Goal: Information Seeking & Learning: Learn about a topic

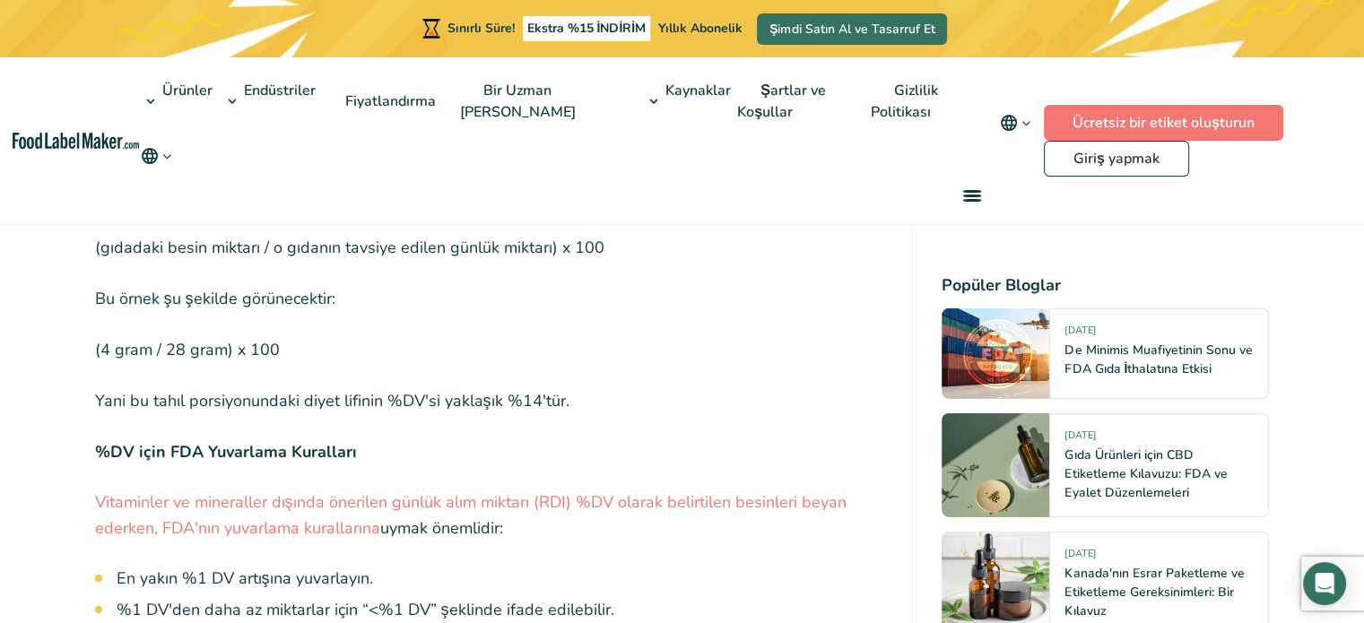
scroll to position [5651, 0]
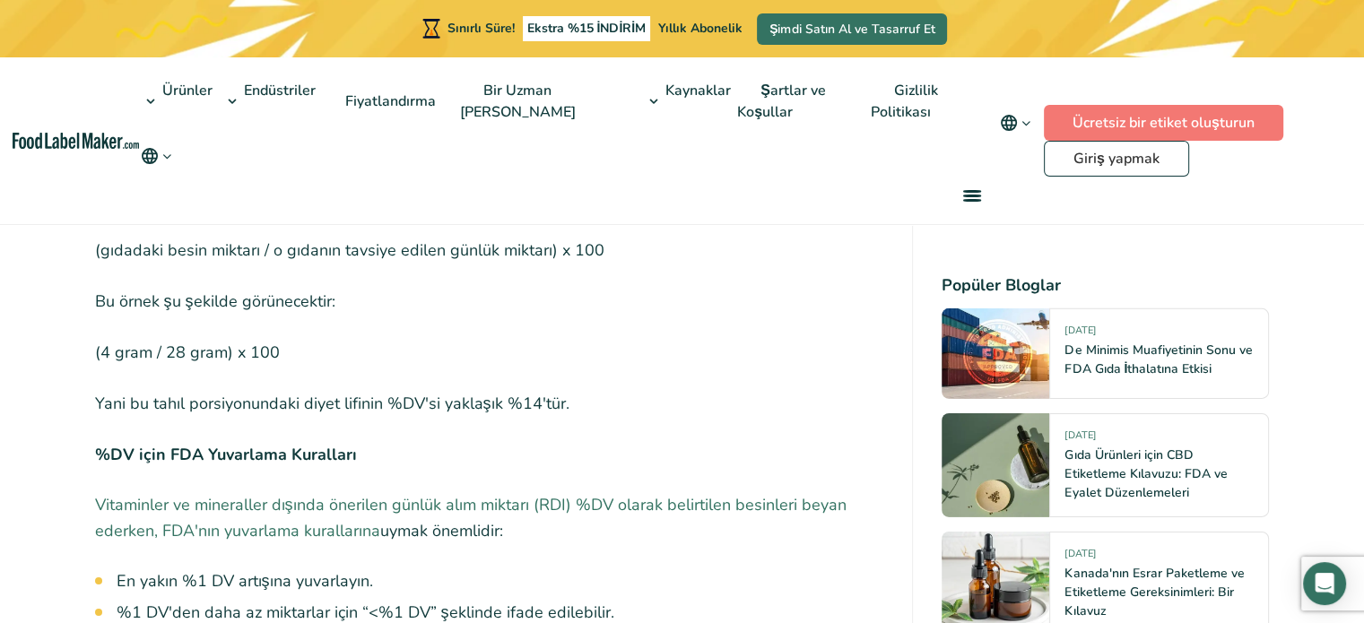
click at [375, 504] on font "Vitaminler ve mineraller dışında önerilen günlük alım miktarı (RDI) %DV olarak …" at bounding box center [471, 518] width 752 height 48
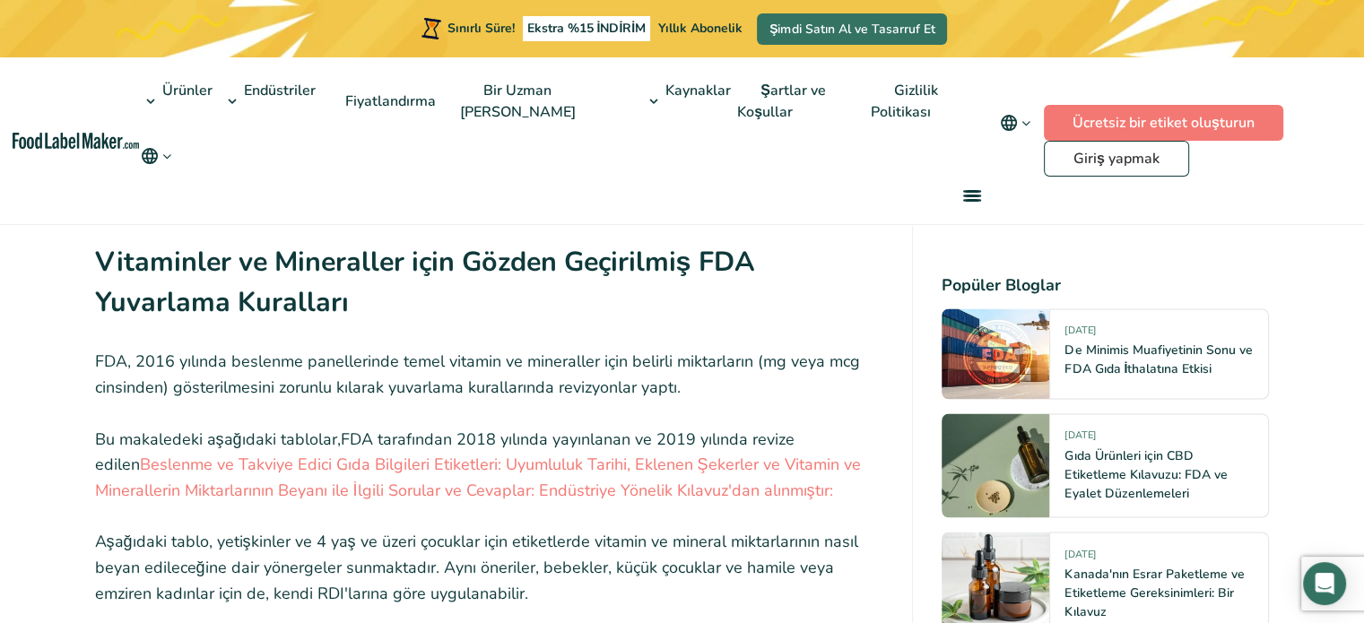
scroll to position [2960, 0]
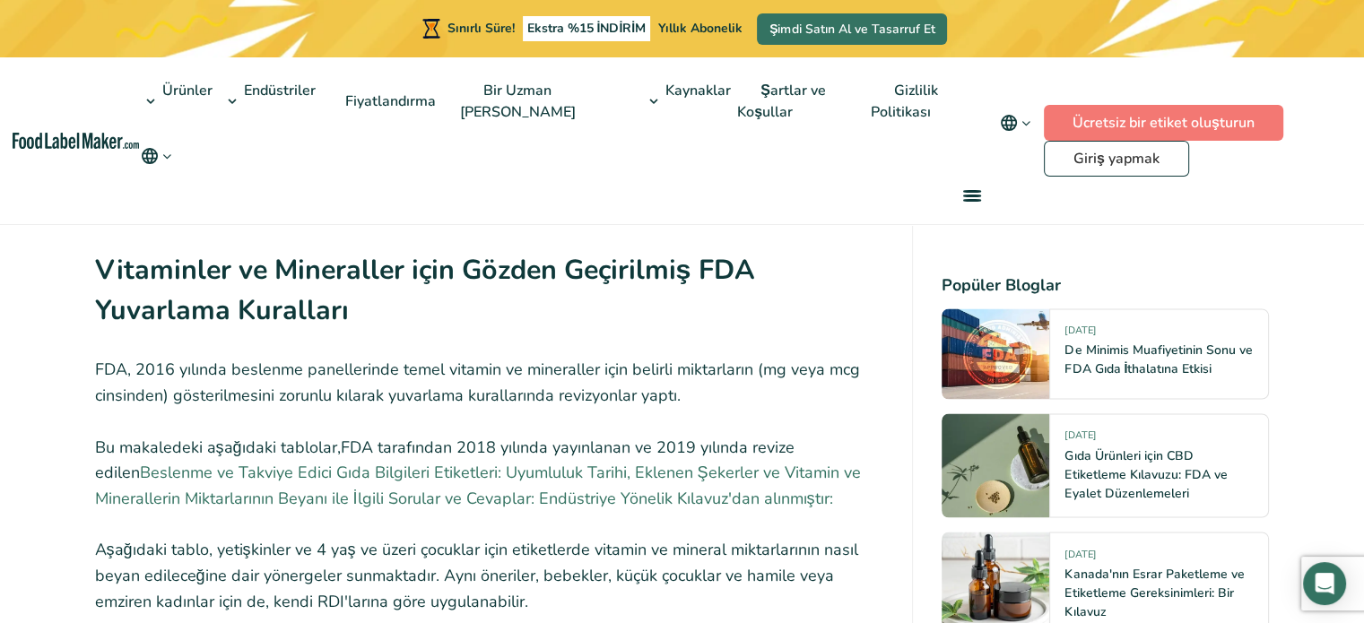
click at [542, 461] on font "Beslenme ve Takviye Edici Gıda Bilgileri Etiketleri: Uyumluluk Tarihi, Eklenen …" at bounding box center [478, 485] width 766 height 48
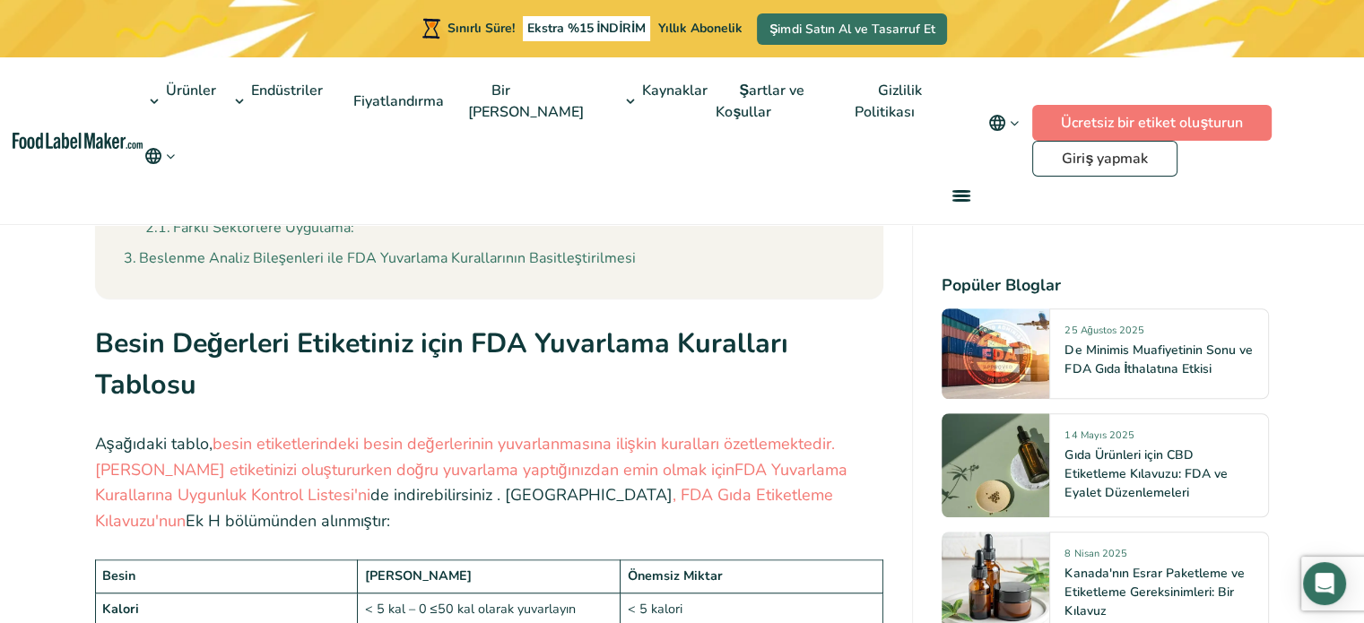
scroll to position [1341, 0]
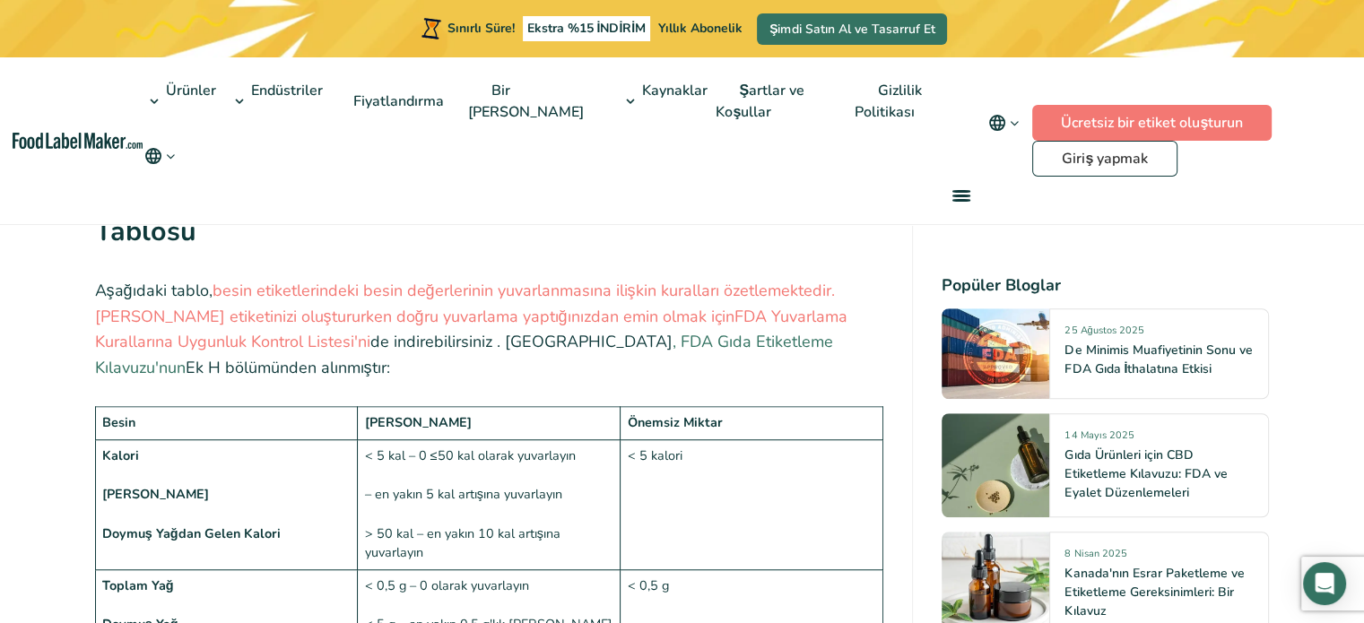
click at [495, 339] on font ", FDA Gıda Etiketleme Kılavuzu'nun" at bounding box center [464, 355] width 738 height 48
